Goal: Information Seeking & Learning: Check status

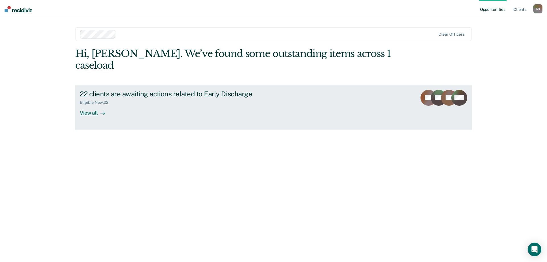
click at [86, 105] on div "View all" at bounding box center [96, 110] width 32 height 11
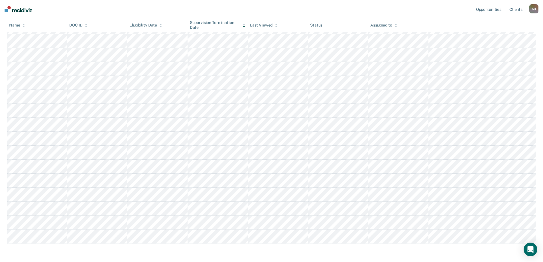
scroll to position [193, 0]
